Goal: Task Accomplishment & Management: Use online tool/utility

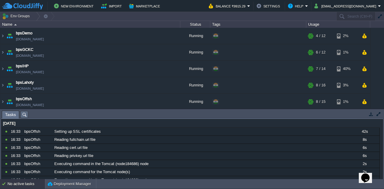
scroll to position [116, 0]
click at [129, 66] on button "button" at bounding box center [130, 67] width 5 height 5
click at [4, 66] on img at bounding box center [2, 69] width 5 height 16
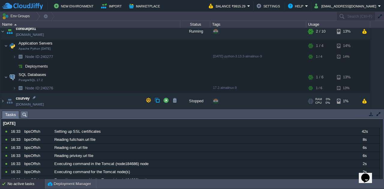
scroll to position [168, 0]
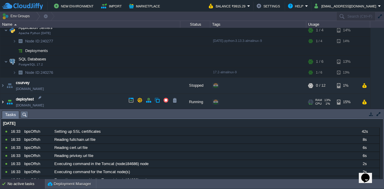
click at [2, 100] on img at bounding box center [2, 102] width 5 height 16
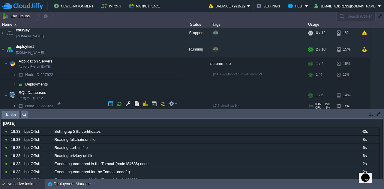
click at [13, 103] on img at bounding box center [15, 106] width 4 height 9
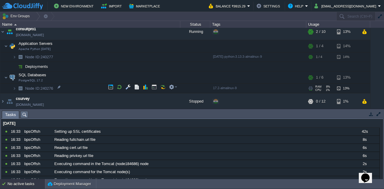
scroll to position [162, 0]
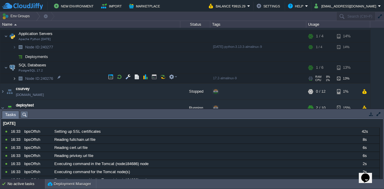
click at [15, 78] on img at bounding box center [15, 78] width 4 height 9
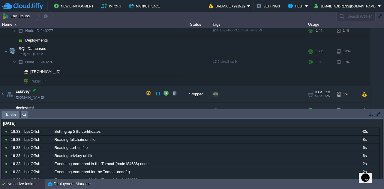
scroll to position [181, 0]
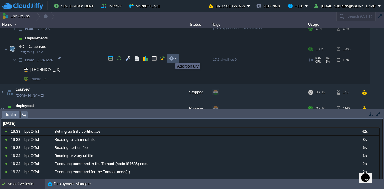
click at [171, 58] on button "button" at bounding box center [171, 58] width 5 height 5
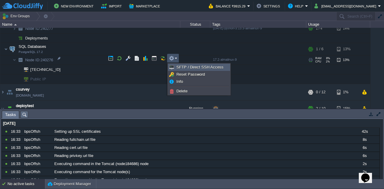
click at [182, 65] on span "SFTP / Direct SSH Access" at bounding box center [199, 67] width 47 height 4
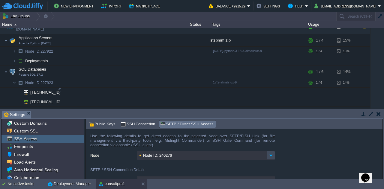
scroll to position [269, 0]
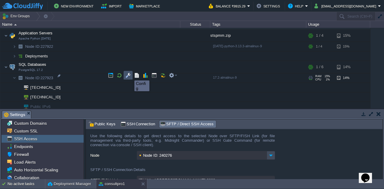
click at [130, 75] on button "button" at bounding box center [127, 75] width 5 height 5
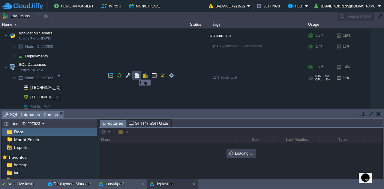
click at [138, 73] on button "button" at bounding box center [136, 75] width 5 height 5
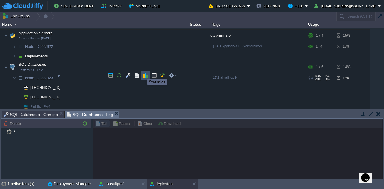
click at [147, 73] on button "button" at bounding box center [145, 75] width 5 height 5
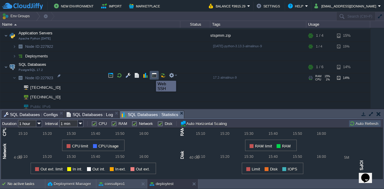
click at [153, 76] on button "button" at bounding box center [153, 75] width 5 height 5
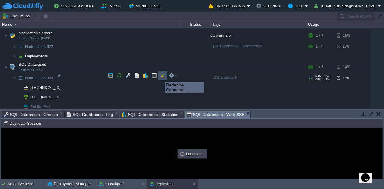
click at [162, 77] on button "button" at bounding box center [162, 75] width 5 height 5
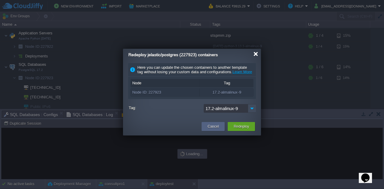
click at [254, 56] on div at bounding box center [255, 54] width 4 height 4
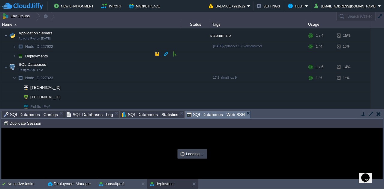
scroll to position [0, 0]
type input "#000000"
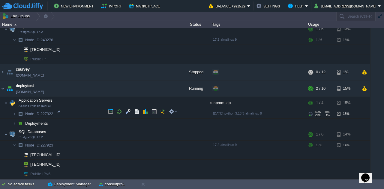
scroll to position [198, 0]
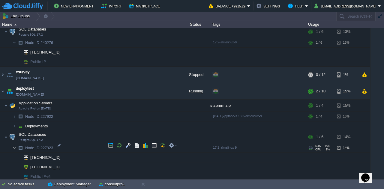
click at [14, 145] on img at bounding box center [15, 148] width 4 height 9
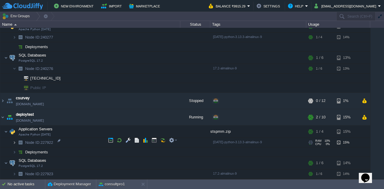
scroll to position [170, 0]
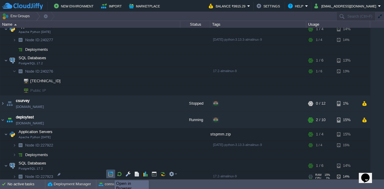
click at [110, 175] on button "button" at bounding box center [110, 174] width 5 height 5
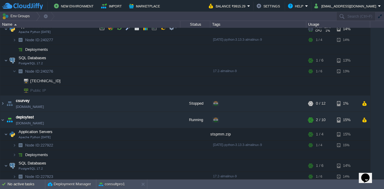
scroll to position [144, 0]
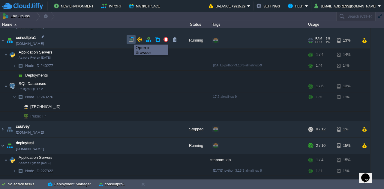
click at [129, 39] on button "button" at bounding box center [130, 39] width 5 height 5
click at [177, 41] on td at bounding box center [174, 39] width 9 height 9
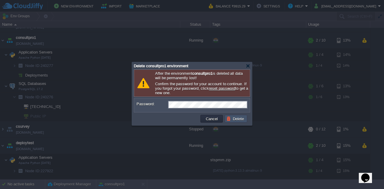
click at [239, 120] on button "Delete" at bounding box center [235, 118] width 19 height 5
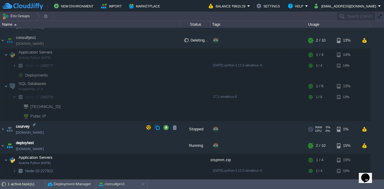
scroll to position [82, 0]
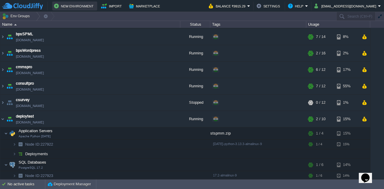
click at [66, 4] on button "New Environment" at bounding box center [74, 5] width 41 height 7
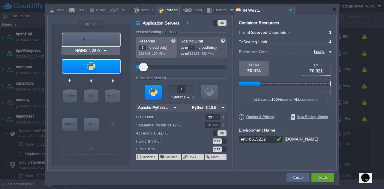
type input "Apache Python [DATE]"
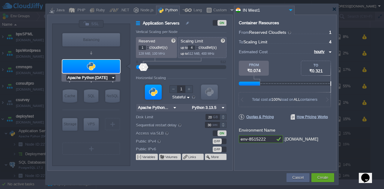
click at [110, 78] on input "Apache Python [DATE]" at bounding box center [88, 78] width 45 height 6
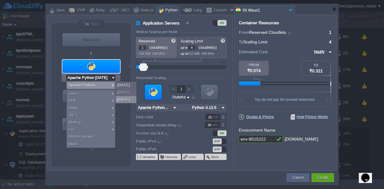
click at [125, 101] on div "2.4.63" at bounding box center [125, 99] width 21 height 7
type input "Apache Python..."
type input "Python 3.13.5"
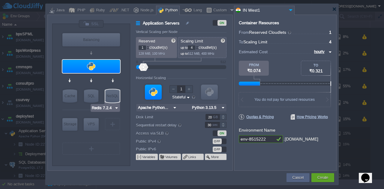
type input "Apache Python [DATE]"
click at [222, 106] on img at bounding box center [223, 108] width 6 height 8
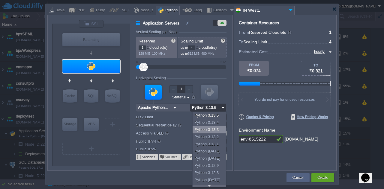
click at [215, 131] on div "Python 3.13.3" at bounding box center [209, 129] width 35 height 7
type input "Python 3.13.3"
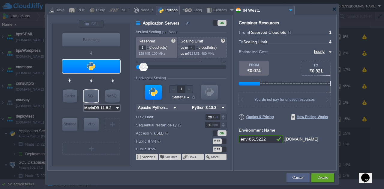
click at [103, 108] on input "MariaDB 11.8.2" at bounding box center [99, 108] width 31 height 6
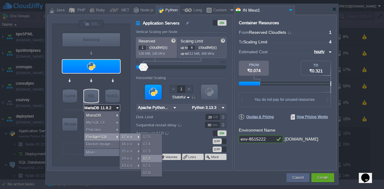
click at [147, 159] on div "17.2" at bounding box center [151, 158] width 21 height 7
type input "PostgreSQL 17.2"
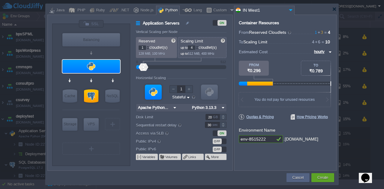
click at [224, 141] on div "OFF" at bounding box center [219, 142] width 14 height 6
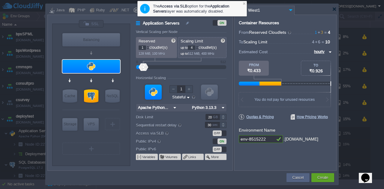
drag, startPoint x: 264, startPoint y: 139, endPoint x: 235, endPoint y: 142, distance: 29.8
click at [235, 142] on div "Container Resources From Reserved Cloudlets 1 + 3 ... = 4 not added To Scaling …" at bounding box center [285, 93] width 102 height 156
type input "consultpro1"
click at [319, 175] on button "Create" at bounding box center [322, 178] width 11 height 6
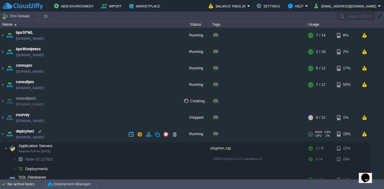
scroll to position [98, 0]
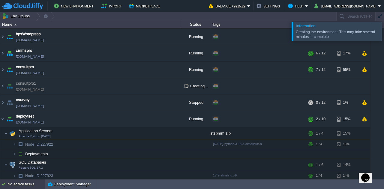
click at [29, 185] on div "No active tasks" at bounding box center [25, 185] width 37 height 10
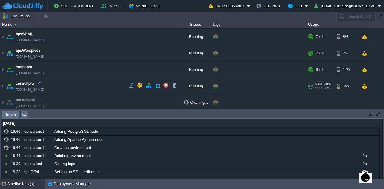
scroll to position [110, 0]
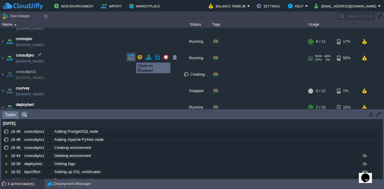
click at [132, 57] on button "button" at bounding box center [130, 57] width 5 height 5
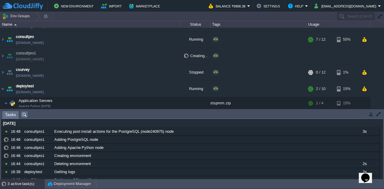
scroll to position [115, 0]
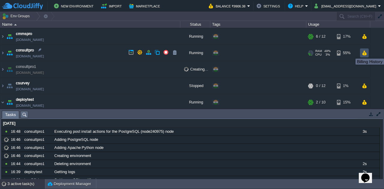
click at [363, 53] on button "button" at bounding box center [363, 52] width 5 height 5
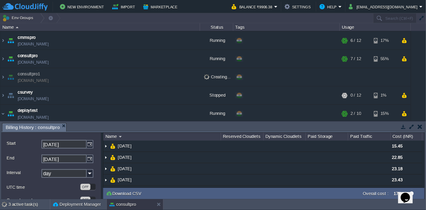
scroll to position [13, 0]
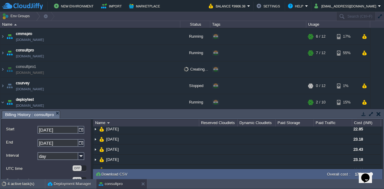
drag, startPoint x: 368, startPoint y: 174, endPoint x: 326, endPoint y: 180, distance: 42.4
click html "Opens Chat This icon Opens the chat window."
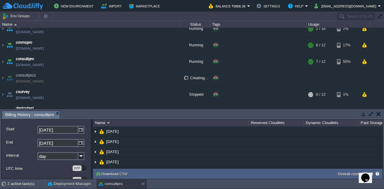
scroll to position [0, 0]
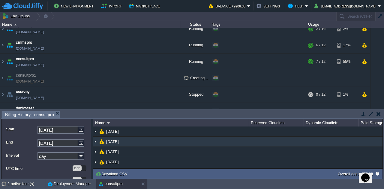
click at [94, 141] on img at bounding box center [95, 142] width 5 height 10
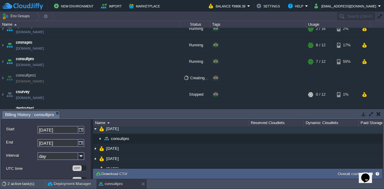
scroll to position [13, 0]
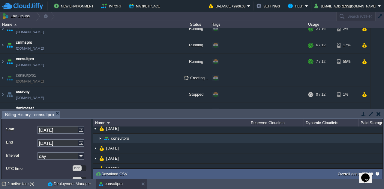
click at [101, 138] on img at bounding box center [100, 138] width 5 height 9
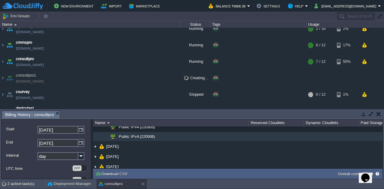
scroll to position [0, 0]
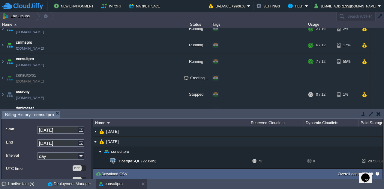
click at [378, 113] on button "button" at bounding box center [378, 113] width 4 height 5
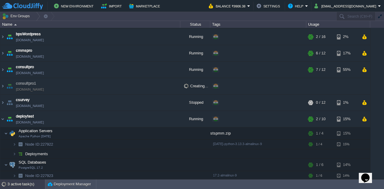
click at [31, 183] on div "3 active task(s)" at bounding box center [25, 185] width 37 height 10
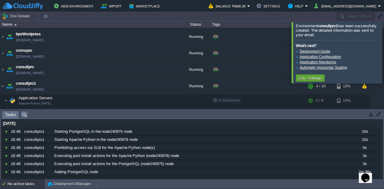
click at [383, 52] on div at bounding box center [391, 52] width 0 height 61
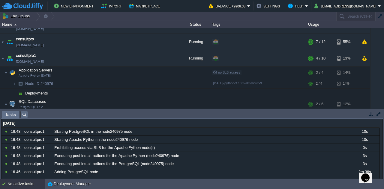
scroll to position [159, 0]
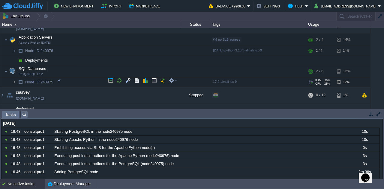
click at [16, 80] on img at bounding box center [15, 82] width 4 height 9
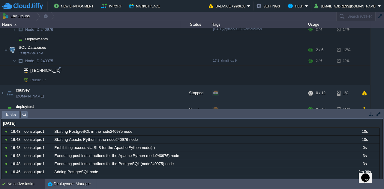
scroll to position [181, 0]
click at [174, 76] on button "button" at bounding box center [174, 77] width 5 height 5
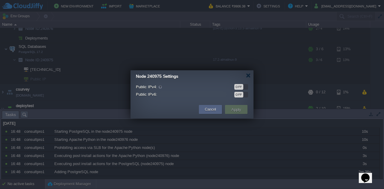
click at [245, 86] on div "OFF" at bounding box center [241, 87] width 14 height 6
click at [237, 109] on button "Apply" at bounding box center [235, 109] width 13 height 7
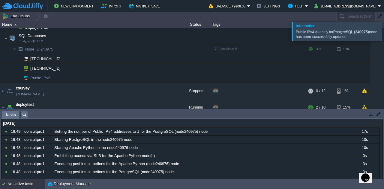
scroll to position [250, 0]
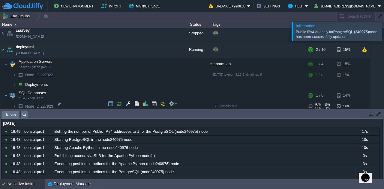
click at [16, 103] on img at bounding box center [15, 106] width 4 height 9
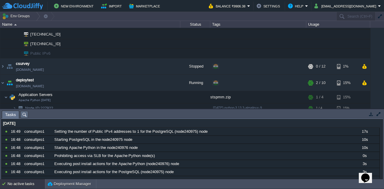
scroll to position [264, 0]
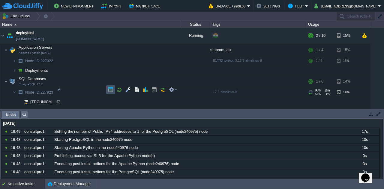
click at [110, 88] on button "button" at bounding box center [110, 89] width 5 height 5
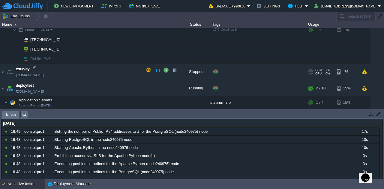
scroll to position [210, 0]
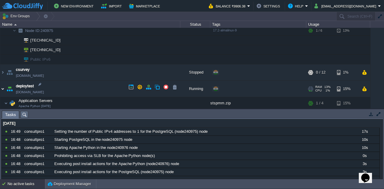
click at [3, 85] on img at bounding box center [2, 89] width 5 height 16
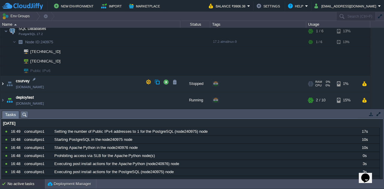
scroll to position [197, 0]
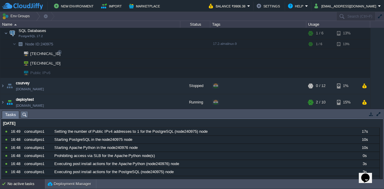
click at [328, 57] on td at bounding box center [338, 54] width 64 height 10
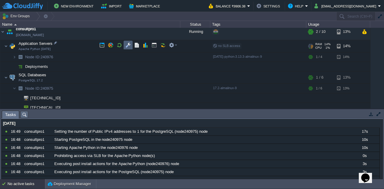
scroll to position [153, 0]
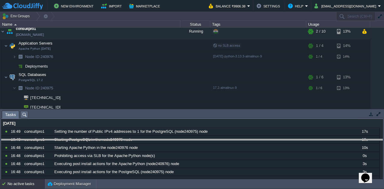
drag, startPoint x: 118, startPoint y: 112, endPoint x: 118, endPoint y: 141, distance: 28.8
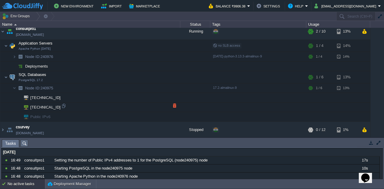
scroll to position [168, 0]
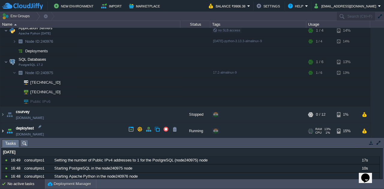
click at [2, 131] on img at bounding box center [2, 131] width 5 height 16
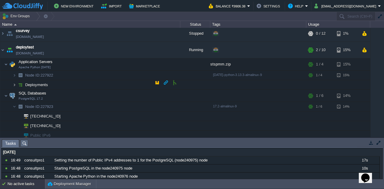
click at [14, 81] on img at bounding box center [15, 84] width 4 height 9
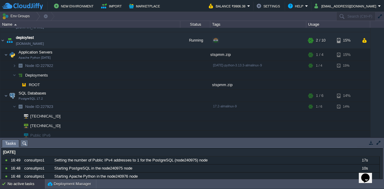
scroll to position [190, 0]
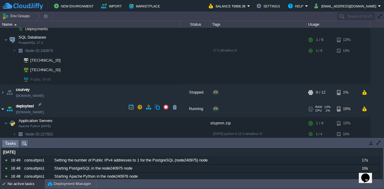
click at [2, 108] on img at bounding box center [2, 109] width 5 height 16
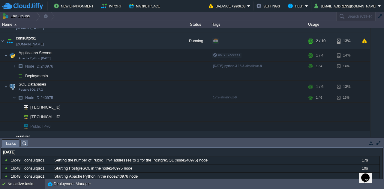
scroll to position [144, 0]
click at [15, 65] on img at bounding box center [15, 65] width 4 height 9
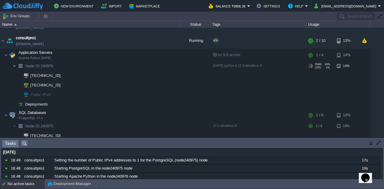
click at [15, 65] on img at bounding box center [15, 65] width 4 height 9
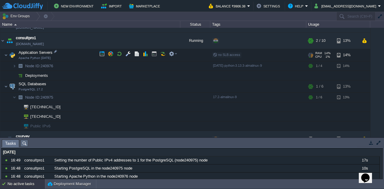
scroll to position [145, 0]
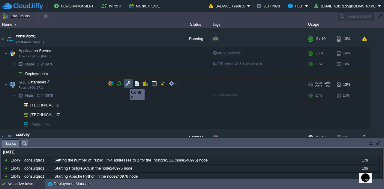
click at [129, 84] on button "button" at bounding box center [127, 83] width 5 height 5
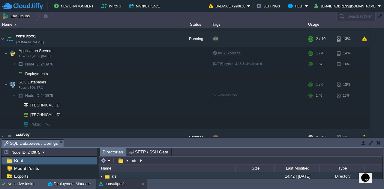
scroll to position [0, 0]
click at [378, 143] on button "button" at bounding box center [378, 142] width 4 height 5
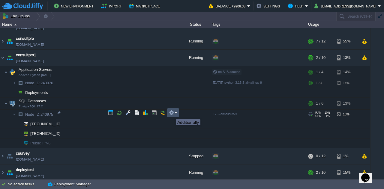
click at [171, 114] on button "button" at bounding box center [171, 112] width 5 height 5
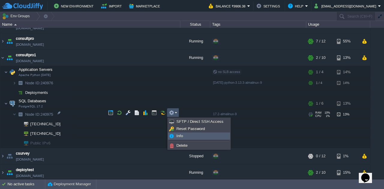
click at [179, 136] on span "Info" at bounding box center [179, 136] width 7 height 4
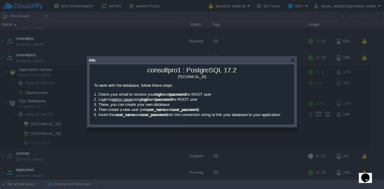
click at [333, 70] on div at bounding box center [192, 94] width 384 height 189
click at [293, 60] on div at bounding box center [292, 60] width 4 height 4
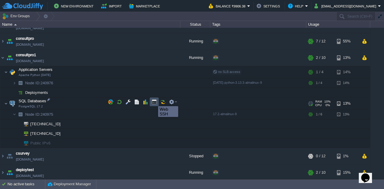
click at [153, 101] on button "button" at bounding box center [153, 101] width 5 height 5
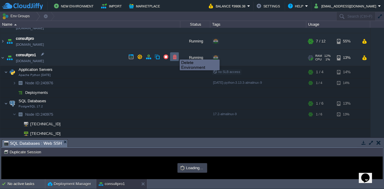
scroll to position [0, 0]
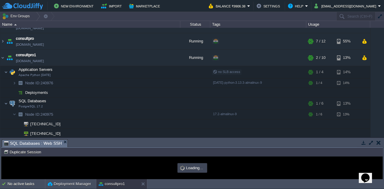
type input "#000000"
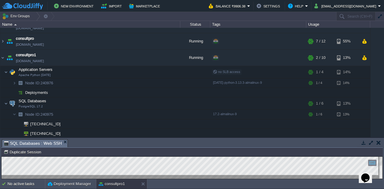
click at [378, 142] on button "button" at bounding box center [378, 142] width 4 height 5
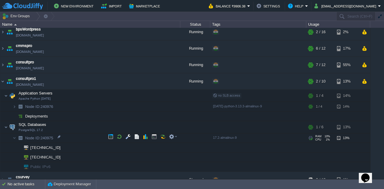
scroll to position [119, 0]
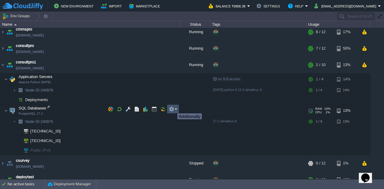
click at [173, 108] on button "button" at bounding box center [171, 109] width 5 height 5
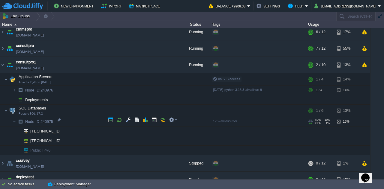
click at [150, 124] on td "Node ID: 240975" at bounding box center [90, 122] width 180 height 10
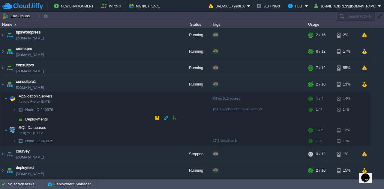
scroll to position [98, 0]
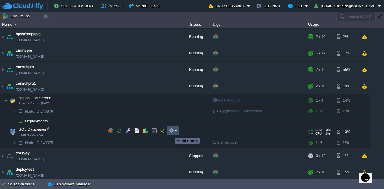
click at [171, 132] on button "button" at bounding box center [171, 130] width 5 height 5
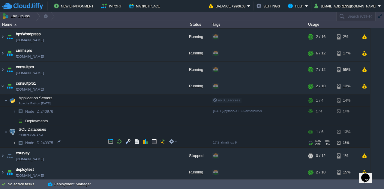
click at [14, 141] on img at bounding box center [15, 142] width 4 height 9
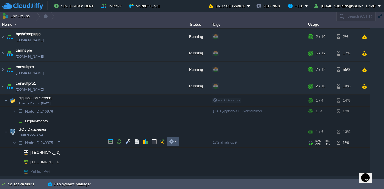
click at [173, 143] on button "button" at bounding box center [171, 141] width 5 height 5
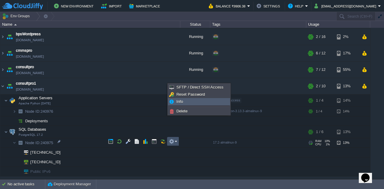
click at [190, 101] on link "Info" at bounding box center [198, 102] width 61 height 7
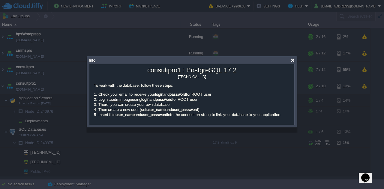
click at [294, 60] on div at bounding box center [292, 60] width 4 height 4
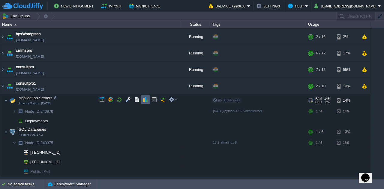
scroll to position [126, 0]
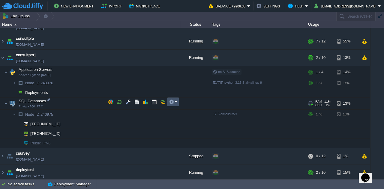
click at [173, 103] on button "button" at bounding box center [171, 101] width 5 height 5
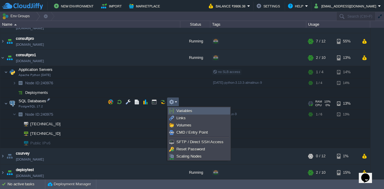
click at [187, 112] on span "Variables" at bounding box center [184, 111] width 16 height 4
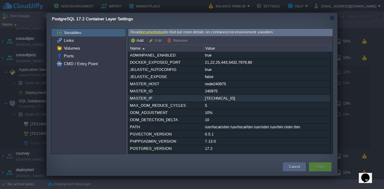
scroll to position [8, 0]
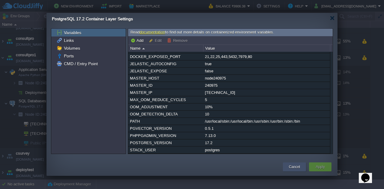
click at [290, 165] on button "Cancel" at bounding box center [294, 167] width 11 height 6
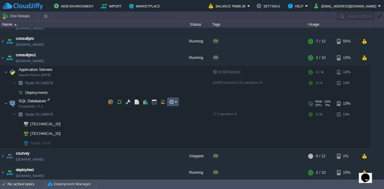
click at [170, 105] on button "button" at bounding box center [171, 101] width 5 height 5
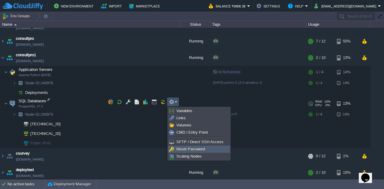
click at [179, 149] on span "Reset Password" at bounding box center [190, 149] width 28 height 4
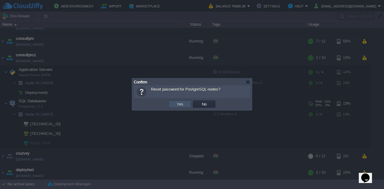
click at [181, 104] on button "Yes" at bounding box center [180, 104] width 10 height 5
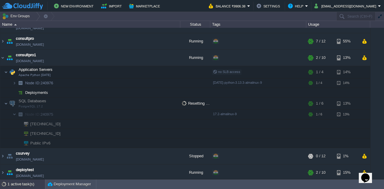
click at [22, 184] on div "1 active task(s)" at bounding box center [25, 185] width 37 height 10
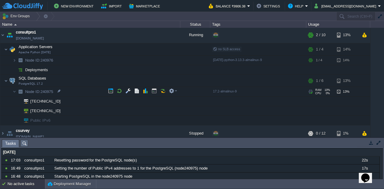
scroll to position [142, 0]
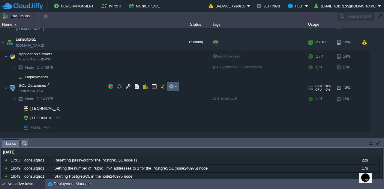
click at [174, 88] on em at bounding box center [173, 86] width 8 height 5
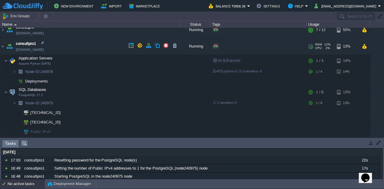
scroll to position [136, 0]
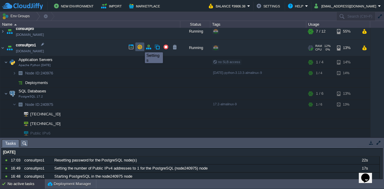
click at [140, 47] on button "button" at bounding box center [139, 46] width 5 height 5
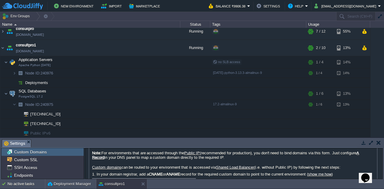
scroll to position [0, 0]
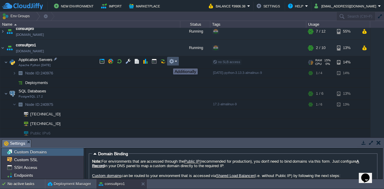
click at [171, 63] on button "button" at bounding box center [171, 61] width 5 height 5
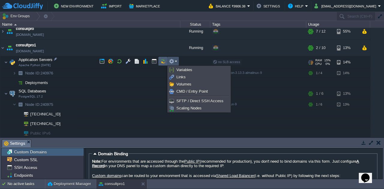
click at [164, 62] on button "button" at bounding box center [162, 61] width 5 height 5
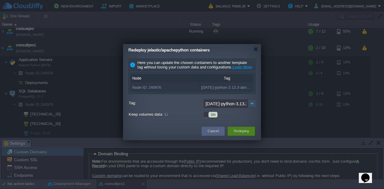
click at [233, 134] on button "Redeploy" at bounding box center [240, 132] width 15 height 6
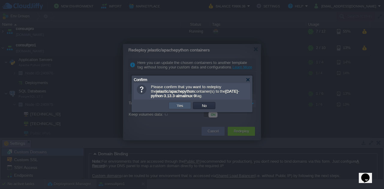
click at [180, 105] on button "Yes" at bounding box center [180, 105] width 10 height 5
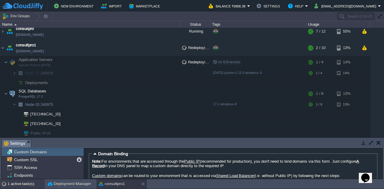
click at [30, 183] on div "1 active task(s)" at bounding box center [25, 185] width 37 height 10
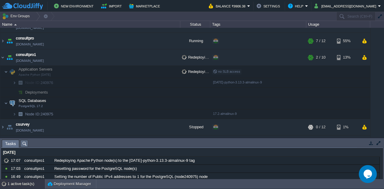
scroll to position [126, 0]
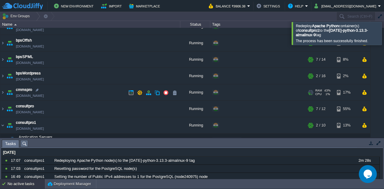
scroll to position [139, 0]
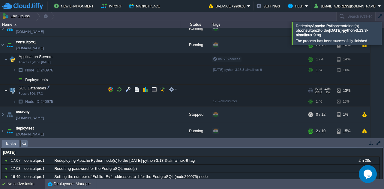
click at [7, 89] on img at bounding box center [6, 91] width 4 height 12
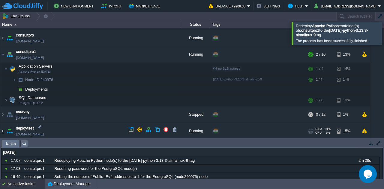
click at [2, 131] on img at bounding box center [2, 131] width 5 height 16
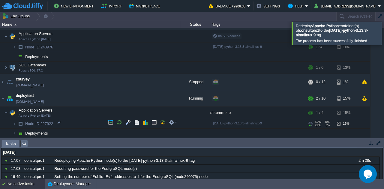
scroll to position [183, 0]
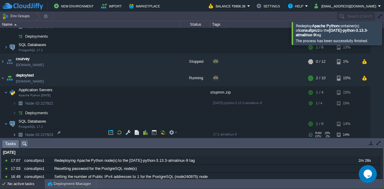
click at [14, 134] on img at bounding box center [15, 134] width 4 height 9
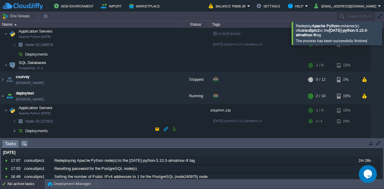
scroll to position [156, 0]
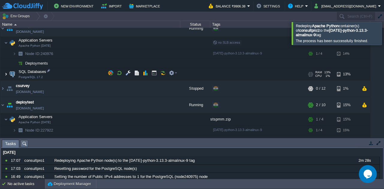
click at [6, 72] on img at bounding box center [6, 74] width 4 height 12
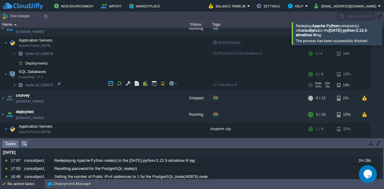
click at [14, 84] on img at bounding box center [15, 85] width 4 height 9
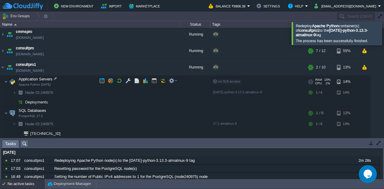
scroll to position [117, 0]
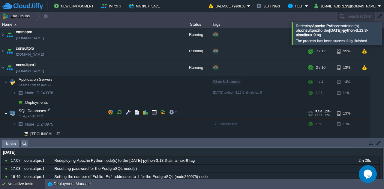
click at [4, 112] on img at bounding box center [6, 114] width 4 height 12
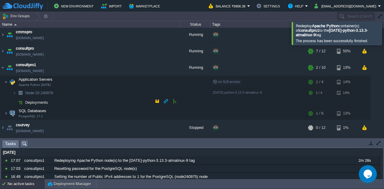
click at [171, 100] on td at bounding box center [174, 101] width 9 height 9
click at [173, 100] on button "button" at bounding box center [174, 101] width 5 height 5
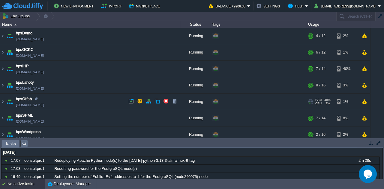
scroll to position [86, 0]
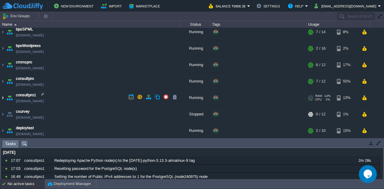
click at [3, 96] on img at bounding box center [2, 98] width 5 height 16
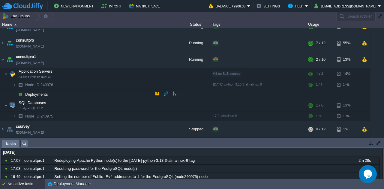
scroll to position [125, 0]
click at [175, 95] on button "button" at bounding box center [174, 93] width 5 height 5
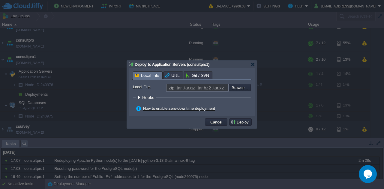
click at [150, 70] on div "Local File URL Git / SVN Repository: Select existing or add a new one Branch: m…" at bounding box center [192, 92] width 126 height 48
click at [244, 87] on input "file" at bounding box center [213, 87] width 76 height 7
type input "C:\fakepath\stspmm.zip"
type input "stspmm.zip"
click at [239, 121] on button "Deploy" at bounding box center [240, 122] width 20 height 5
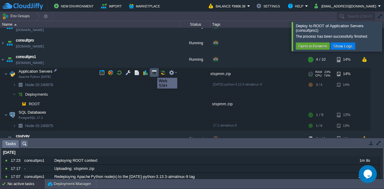
click at [153, 73] on button "button" at bounding box center [153, 72] width 5 height 5
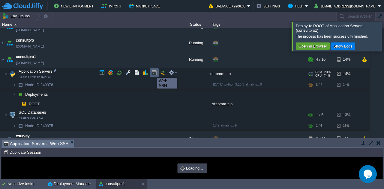
scroll to position [0, 0]
type input "#000000"
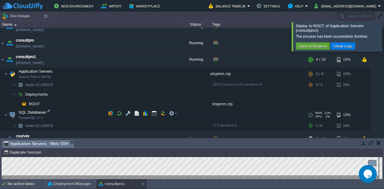
scroll to position [149, 0]
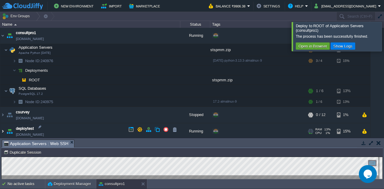
click at [2, 129] on img at bounding box center [2, 131] width 5 height 16
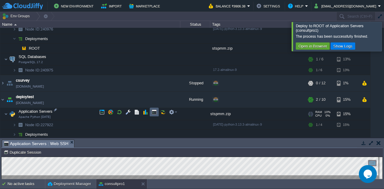
click at [150, 111] on td at bounding box center [154, 112] width 9 height 9
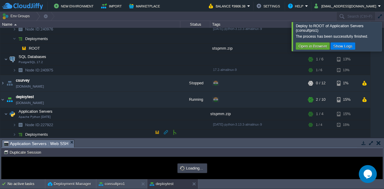
scroll to position [0, 0]
type input "#000000"
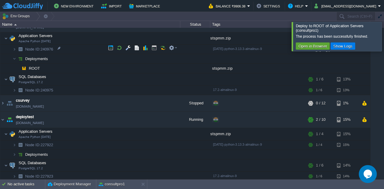
scroll to position [141, 0]
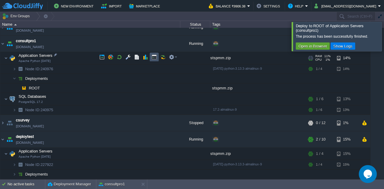
click at [153, 55] on button "button" at bounding box center [153, 57] width 5 height 5
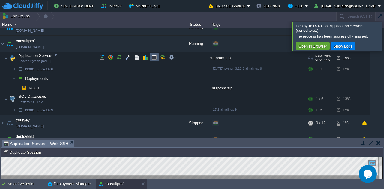
scroll to position [142, 0]
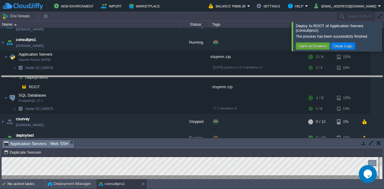
drag, startPoint x: 162, startPoint y: 141, endPoint x: 159, endPoint y: 76, distance: 65.7
click at [159, 76] on body "New Environment Import Marketplace Bonus ₹0.00 Upgrade Account Balance ₹9906.38…" at bounding box center [192, 94] width 384 height 189
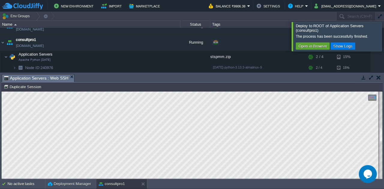
click at [164, 92] on html "Copy: Ctrl + Shift + C Paste: Ctrl + V Settings: Ctrl + Shift + Alt 0" at bounding box center [191, 92] width 381 height 0
click at [71, 77] on em "Application Servers : Web SSH" at bounding box center [39, 78] width 70 height 7
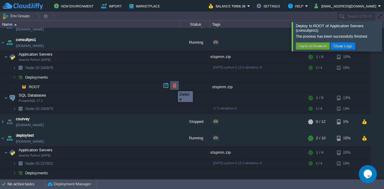
click at [173, 86] on button "button" at bounding box center [174, 85] width 5 height 5
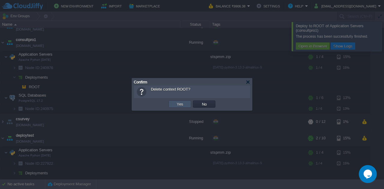
click at [180, 106] on button "Yes" at bounding box center [180, 104] width 10 height 5
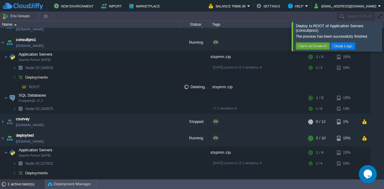
click at [30, 181] on div "1 active task(s)" at bounding box center [25, 185] width 37 height 10
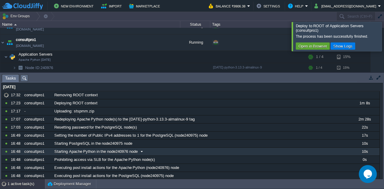
scroll to position [158, 0]
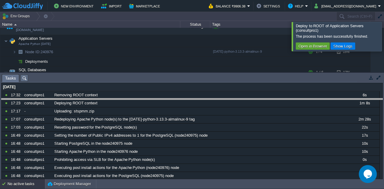
drag, startPoint x: 160, startPoint y: 80, endPoint x: 155, endPoint y: 112, distance: 32.5
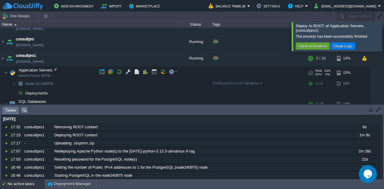
scroll to position [128, 0]
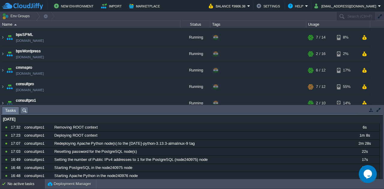
scroll to position [120, 0]
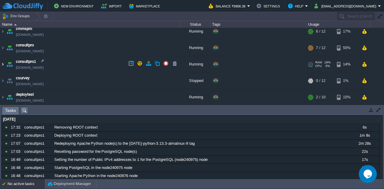
click at [2, 63] on img at bounding box center [2, 64] width 5 height 16
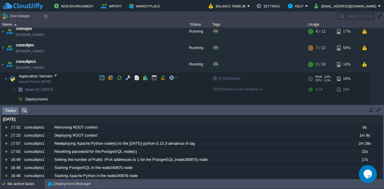
scroll to position [153, 0]
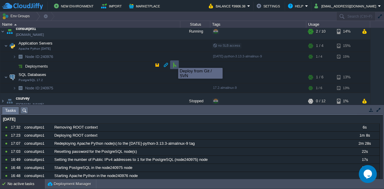
click at [174, 63] on button "button" at bounding box center [174, 64] width 5 height 5
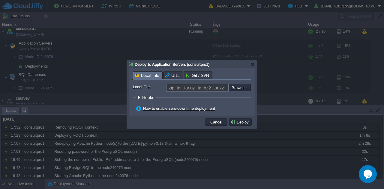
click at [151, 67] on div "Deploy to Application Servers (consultpro1) Local File URL Git / SVN Repository…" at bounding box center [192, 95] width 130 height 68
click at [246, 88] on input "file" at bounding box center [213, 87] width 76 height 7
type input "C:\fakepath\stspmm.zip"
type input "stspmm.zip"
click at [237, 122] on button "Deploy" at bounding box center [240, 122] width 20 height 5
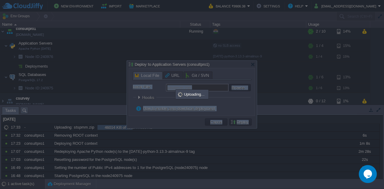
drag, startPoint x: 231, startPoint y: 63, endPoint x: 233, endPoint y: 39, distance: 24.1
click at [233, 39] on body "New Environment Import Marketplace Bonus ₹0.00 Upgrade Account Balance ₹9906.38…" at bounding box center [192, 94] width 384 height 189
click at [224, 64] on div at bounding box center [192, 95] width 130 height 68
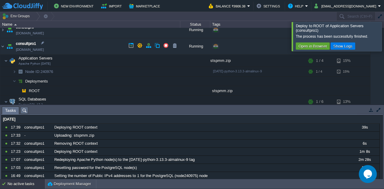
scroll to position [137, 0]
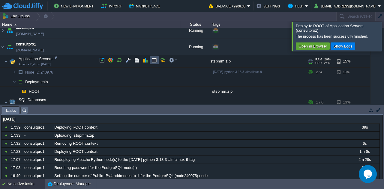
click at [155, 61] on button "button" at bounding box center [153, 60] width 5 height 5
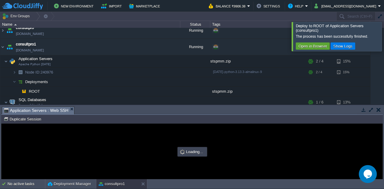
scroll to position [0, 0]
type input "#000000"
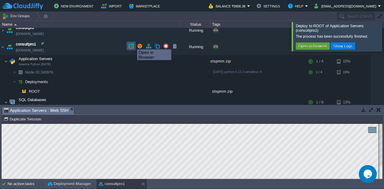
click at [132, 44] on button "button" at bounding box center [130, 45] width 5 height 5
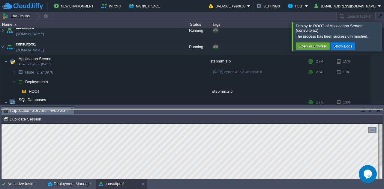
drag, startPoint x: 108, startPoint y: 109, endPoint x: 105, endPoint y: 118, distance: 9.6
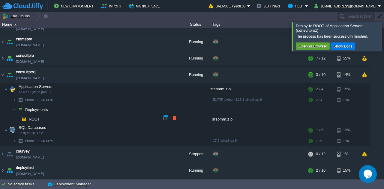
scroll to position [107, 0]
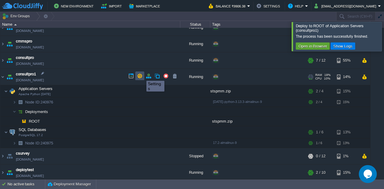
click at [142, 76] on button "button" at bounding box center [139, 75] width 5 height 5
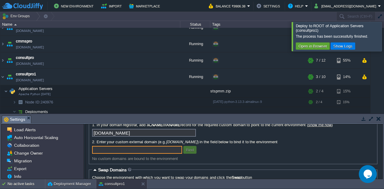
scroll to position [39, 0]
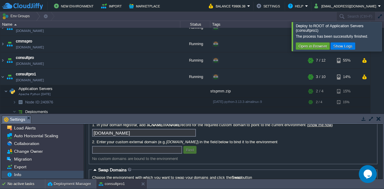
click at [27, 176] on div "Info" at bounding box center [42, 175] width 82 height 8
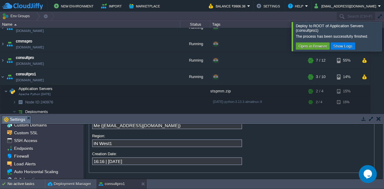
scroll to position [0, 0]
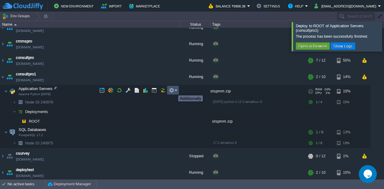
click at [174, 90] on button "button" at bounding box center [171, 90] width 5 height 5
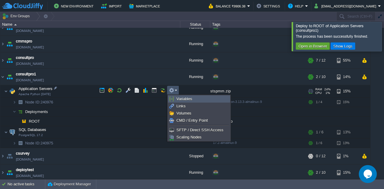
click at [182, 99] on span "Variables" at bounding box center [184, 99] width 16 height 4
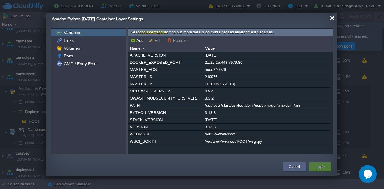
click at [332, 18] on div at bounding box center [332, 18] width 4 height 4
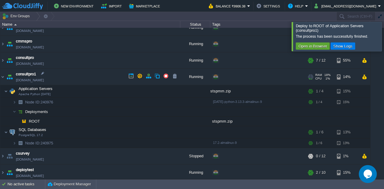
click at [30, 79] on link "[DOMAIN_NAME]" at bounding box center [30, 80] width 28 height 6
click at [131, 73] on td at bounding box center [130, 76] width 9 height 9
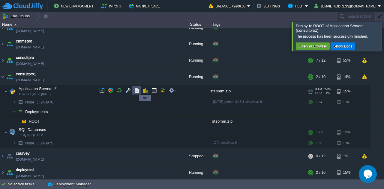
click at [135, 90] on button "button" at bounding box center [136, 90] width 5 height 5
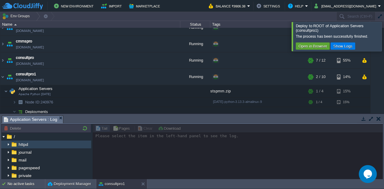
click at [8, 145] on img at bounding box center [8, 145] width 5 height 8
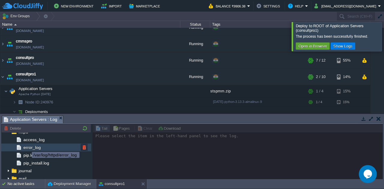
click at [27, 147] on span "error_log" at bounding box center [31, 147] width 19 height 5
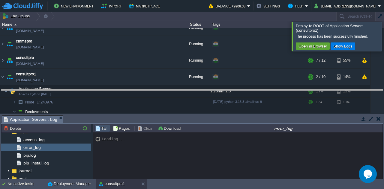
drag, startPoint x: 148, startPoint y: 117, endPoint x: 138, endPoint y: 90, distance: 28.8
click at [138, 90] on body "New Environment Import Marketplace Bonus ₹0.00 Upgrade Account Balance ₹9906.38…" at bounding box center [192, 94] width 384 height 189
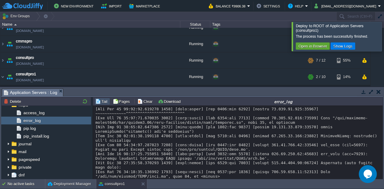
scroll to position [4586, 0]
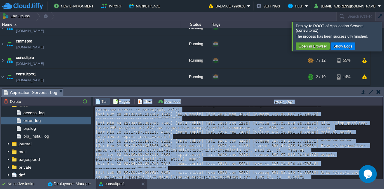
drag, startPoint x: 130, startPoint y: 172, endPoint x: 96, endPoint y: 104, distance: 75.6
click at [96, 104] on div "Tail Pages Clear Download error_log Loading... Page of 1" at bounding box center [238, 138] width 290 height 83
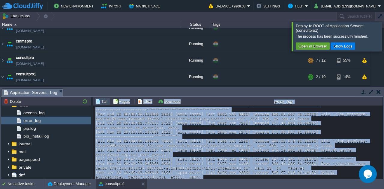
copy div "Pages Clear Download error_log [Mon Aug 11 11:18:23.944580 2025] [lbmethod_hear…"
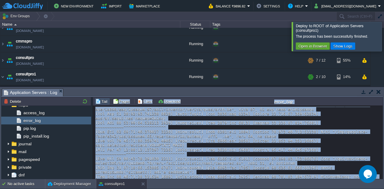
scroll to position [4807, 0]
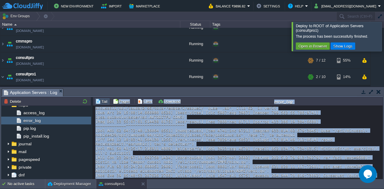
click at [153, 175] on div "Loading..." at bounding box center [238, 143] width 290 height 74
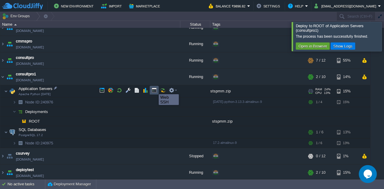
click at [154, 89] on button "button" at bounding box center [153, 90] width 5 height 5
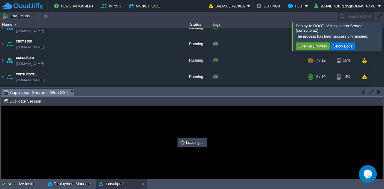
scroll to position [0, 0]
type input "#000000"
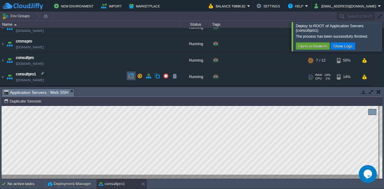
click at [131, 76] on button "button" at bounding box center [130, 75] width 5 height 5
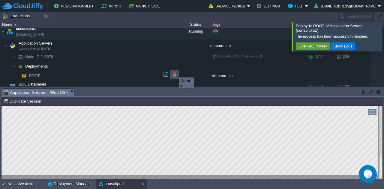
click at [174, 72] on button "button" at bounding box center [174, 74] width 5 height 5
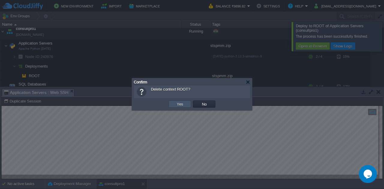
click at [180, 107] on button "Yes" at bounding box center [180, 104] width 10 height 5
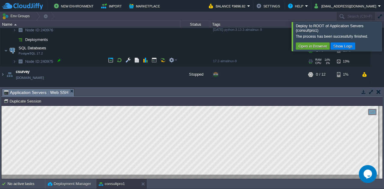
scroll to position [180, 0]
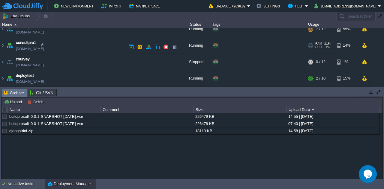
scroll to position [120, 0]
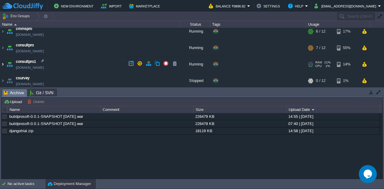
click at [4, 64] on img at bounding box center [2, 64] width 5 height 16
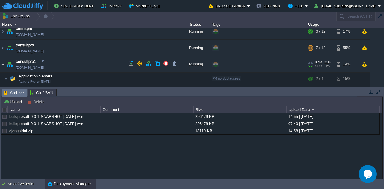
scroll to position [158, 0]
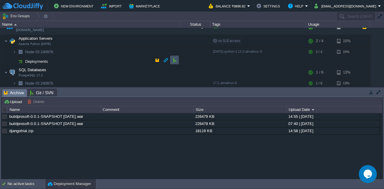
click at [174, 62] on button "button" at bounding box center [174, 60] width 5 height 5
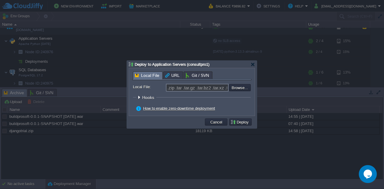
click at [148, 72] on div "Local File" at bounding box center [148, 76] width 30 height 8
click at [238, 90] on input "file" at bounding box center [213, 87] width 76 height 7
type input "C:\fakepath\stspmm.zip"
type input "stspmm.zip"
click at [237, 120] on button "Deploy" at bounding box center [240, 122] width 20 height 5
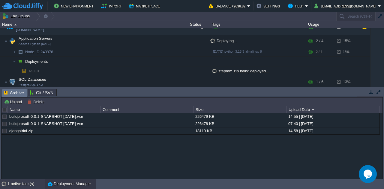
click at [13, 185] on div "1 active task(s)" at bounding box center [25, 185] width 37 height 10
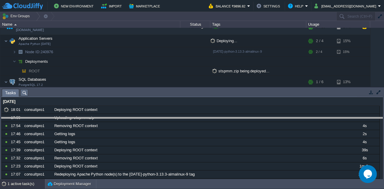
drag, startPoint x: 114, startPoint y: 95, endPoint x: 112, endPoint y: 134, distance: 38.7
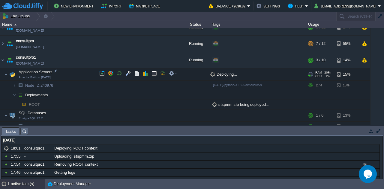
scroll to position [123, 0]
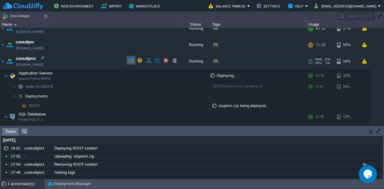
click at [128, 61] on button "button" at bounding box center [130, 60] width 5 height 5
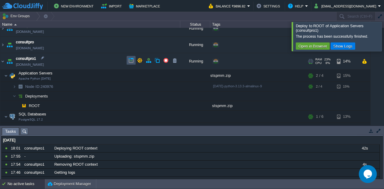
click at [129, 58] on button "button" at bounding box center [130, 60] width 5 height 5
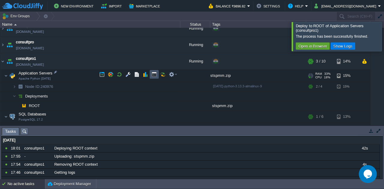
click at [153, 74] on button "button" at bounding box center [153, 74] width 5 height 5
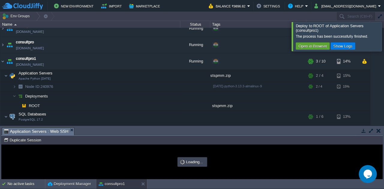
scroll to position [0, 0]
type input "#000000"
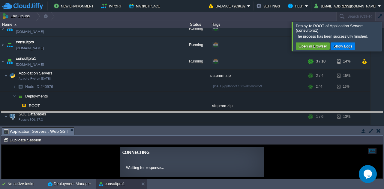
drag, startPoint x: 131, startPoint y: 132, endPoint x: 129, endPoint y: 102, distance: 30.0
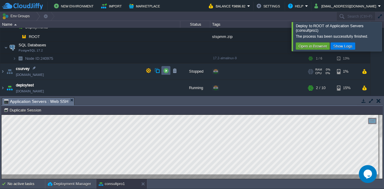
scroll to position [143, 0]
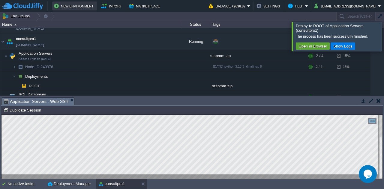
click at [76, 8] on button "New Environment" at bounding box center [74, 5] width 41 height 7
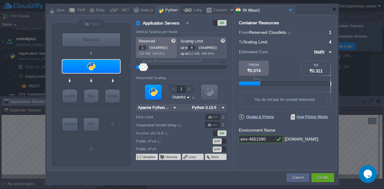
type input "MariaDB 11.8.2"
click at [335, 9] on div at bounding box center [334, 9] width 4 height 4
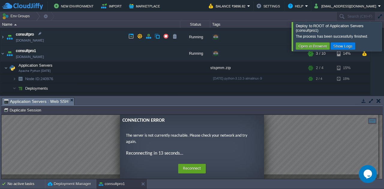
scroll to position [130, 0]
click at [129, 53] on button "button" at bounding box center [130, 52] width 5 height 5
